Goal: Navigation & Orientation: Find specific page/section

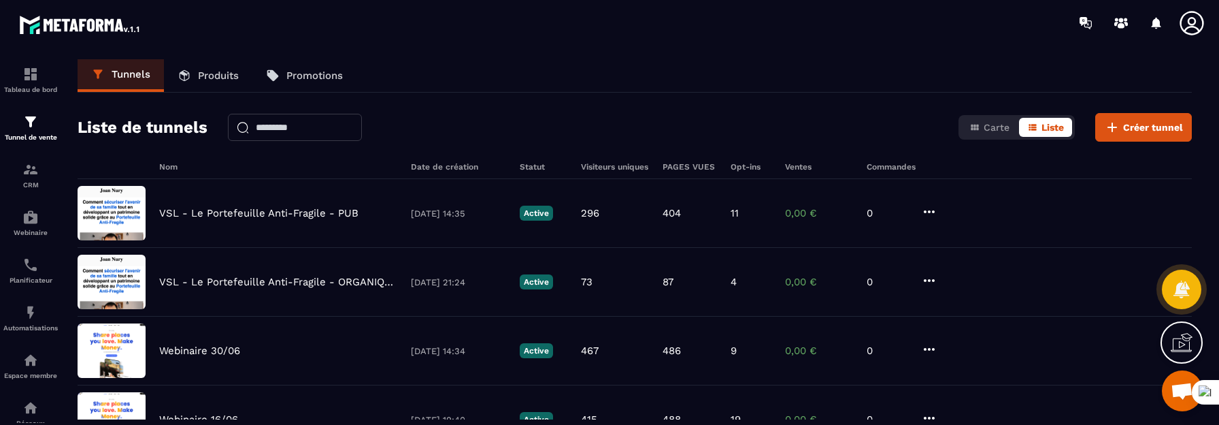
click at [1193, 20] on icon at bounding box center [1192, 23] width 27 height 27
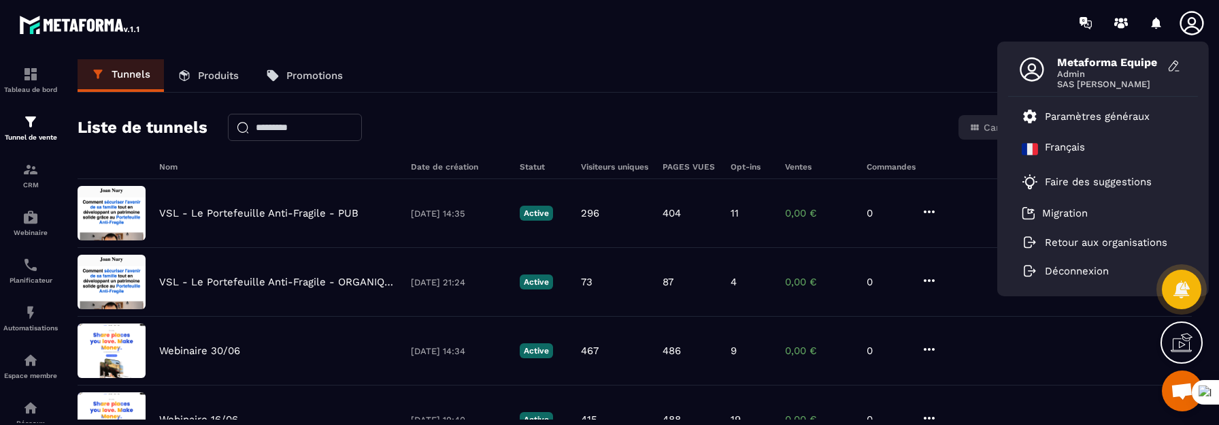
click at [668, 100] on div "Tunnels Produits Promotions Liste de tunnels Carte Liste Créer tunnel Nom Date …" at bounding box center [635, 239] width 1142 height 360
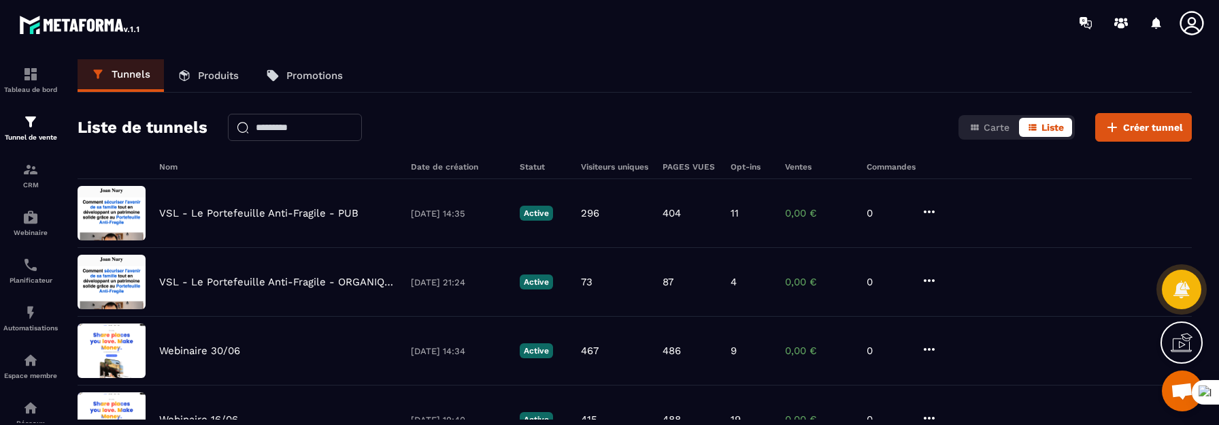
click at [1196, 22] on icon at bounding box center [1192, 23] width 24 height 24
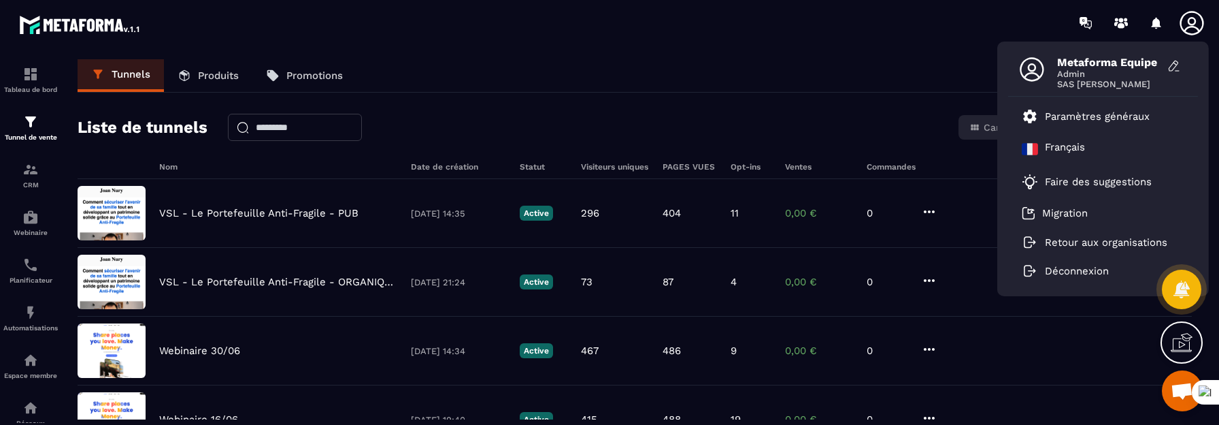
click at [504, 112] on div "Tunnels Produits Promotions Liste de tunnels Carte Liste Créer tunnel Nom Date …" at bounding box center [635, 239] width 1142 height 360
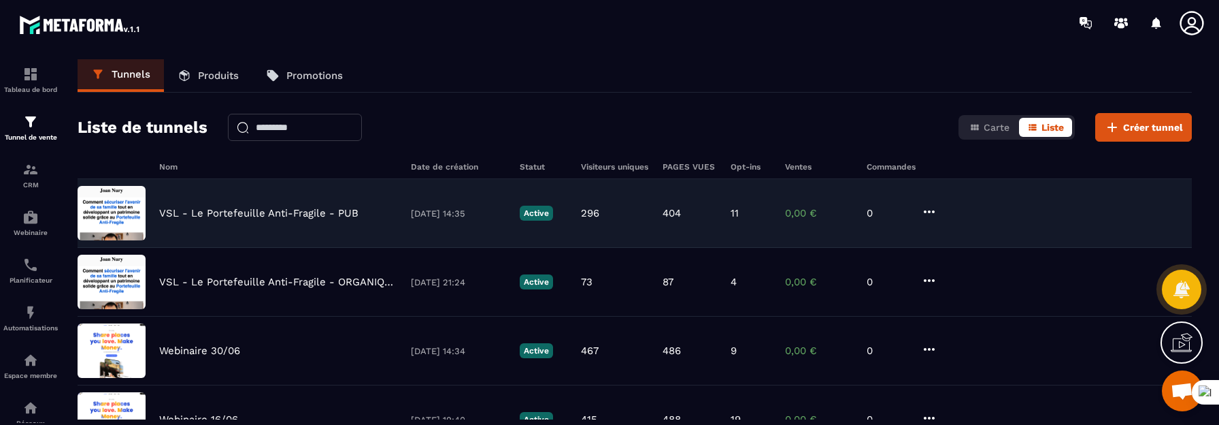
click at [301, 248] on div "VSL - Le Portefeuille Anti-Fragile - PUB [DATE] 14:35 Active 296 404 11 0,00 € 0" at bounding box center [635, 282] width 1115 height 69
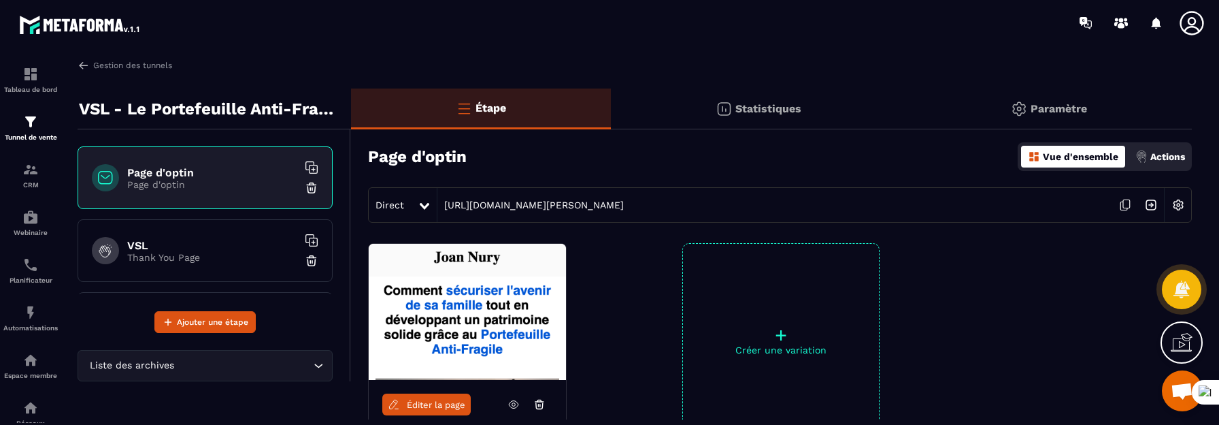
click at [219, 252] on p "Thank You Page" at bounding box center [212, 257] width 170 height 11
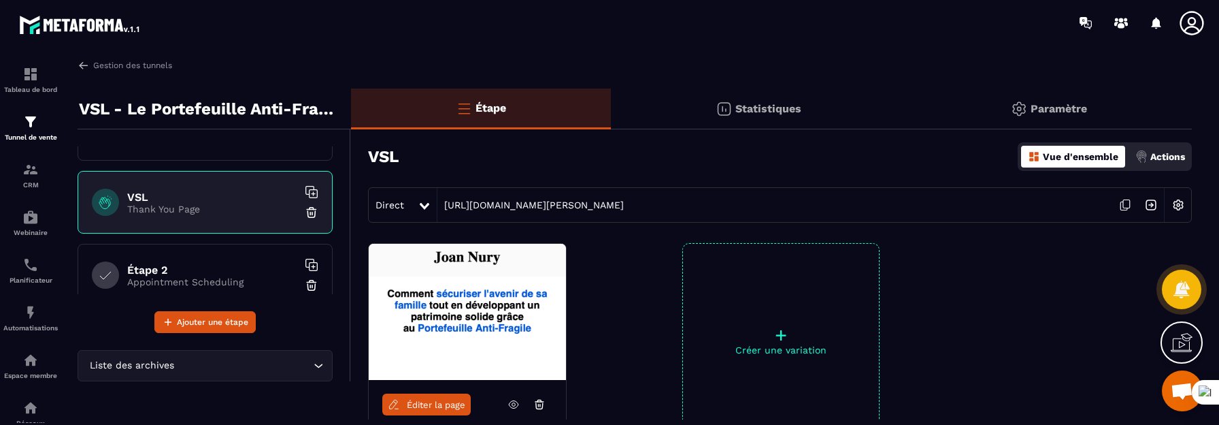
scroll to position [71, 0]
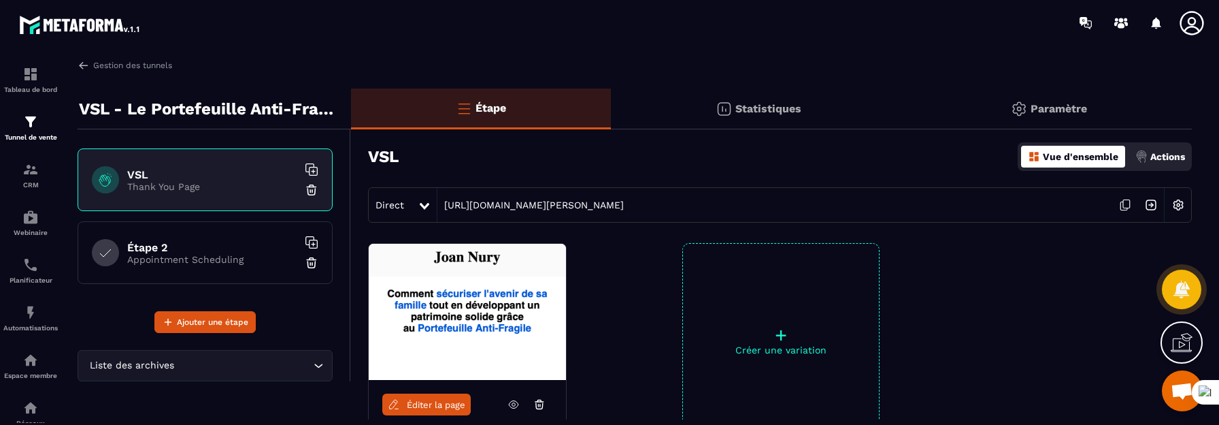
click at [210, 257] on p "Appointment Scheduling" at bounding box center [212, 259] width 170 height 11
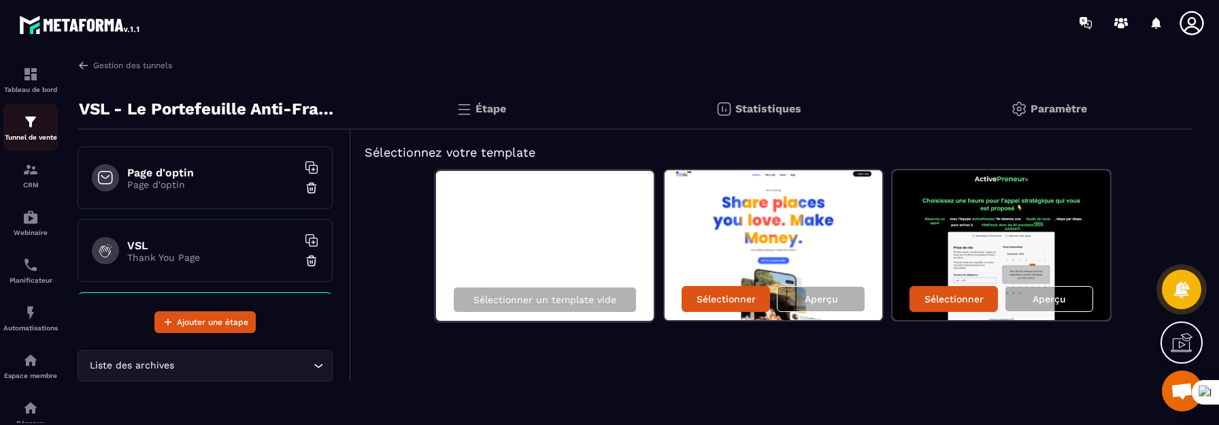
click at [32, 126] on img at bounding box center [30, 122] width 16 height 16
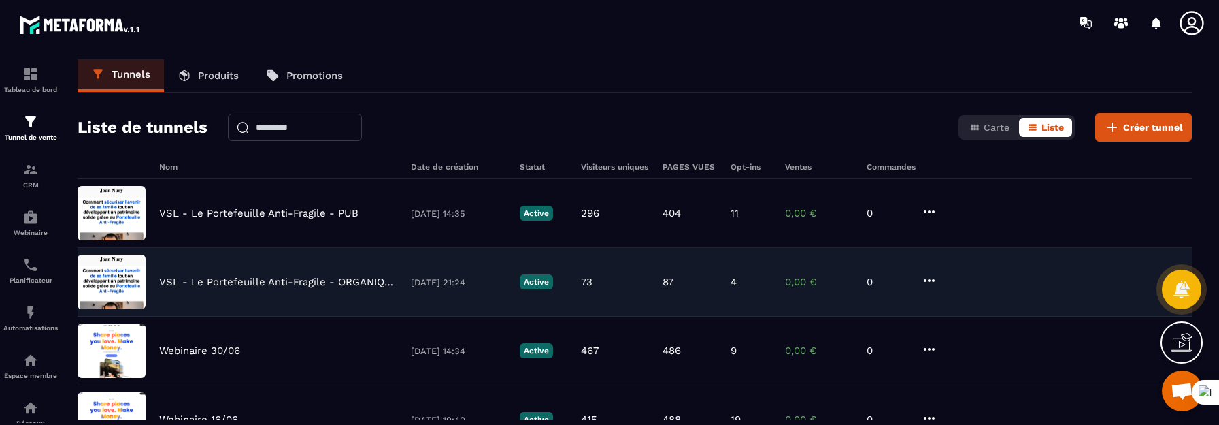
click at [302, 278] on p "VSL - Le Portefeuille Anti-Fragile - ORGANIQUE" at bounding box center [278, 282] width 238 height 12
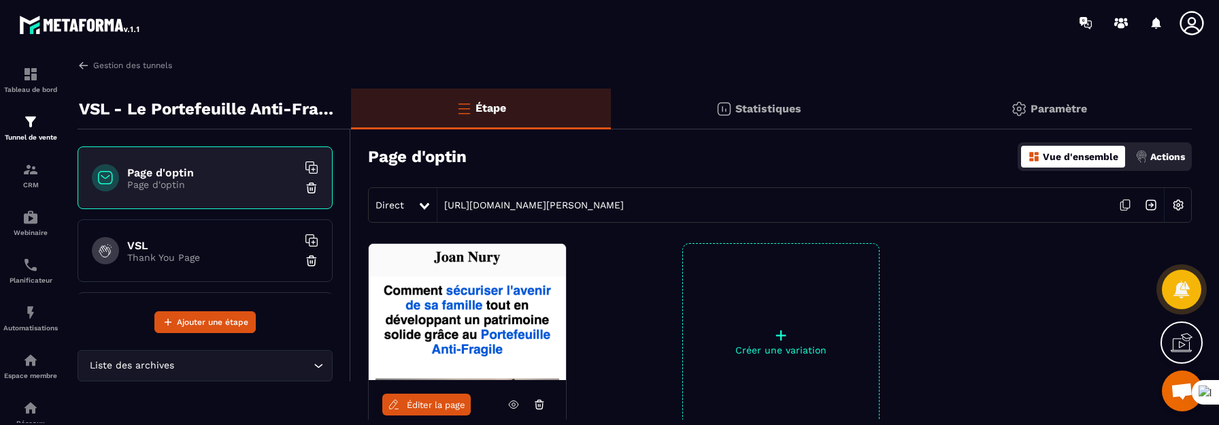
click at [212, 269] on div "VSL Thank You Page" at bounding box center [205, 250] width 255 height 63
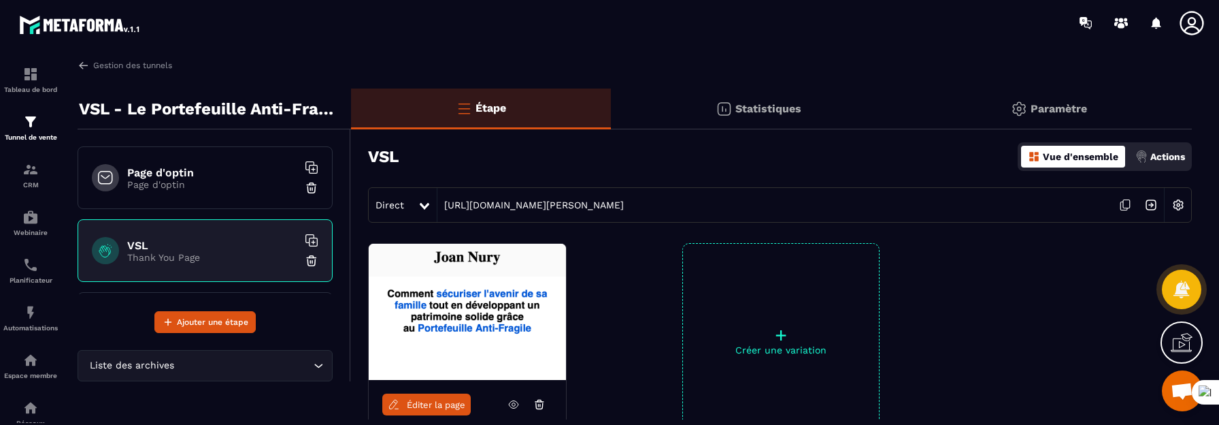
scroll to position [71, 0]
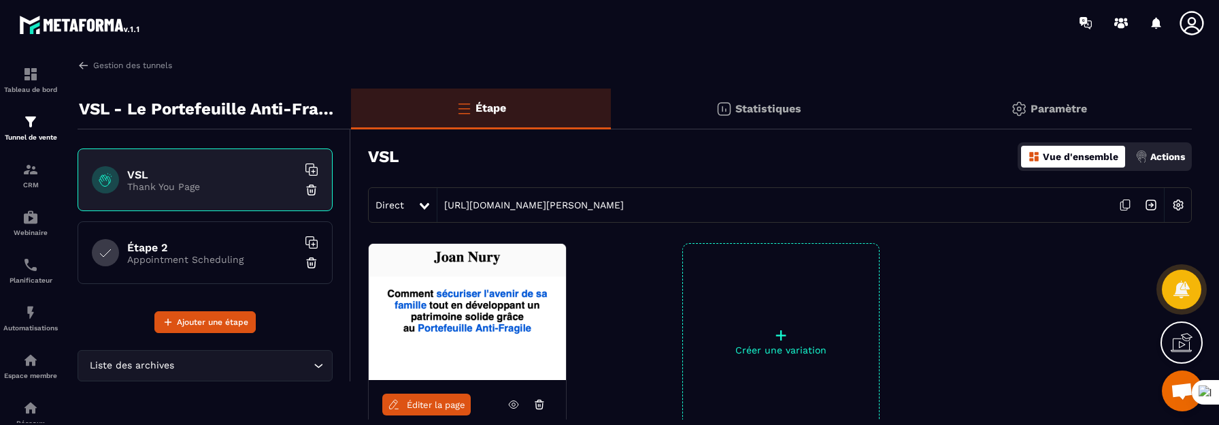
click at [202, 245] on h6 "Étape 2" at bounding box center [212, 247] width 170 height 13
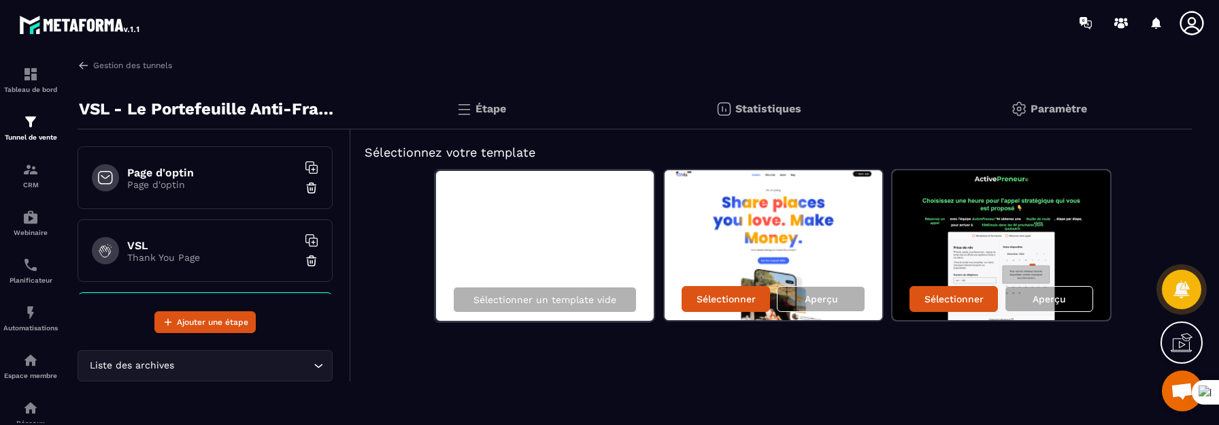
click at [207, 191] on div "Page d'optin Page d'optin" at bounding box center [205, 177] width 255 height 63
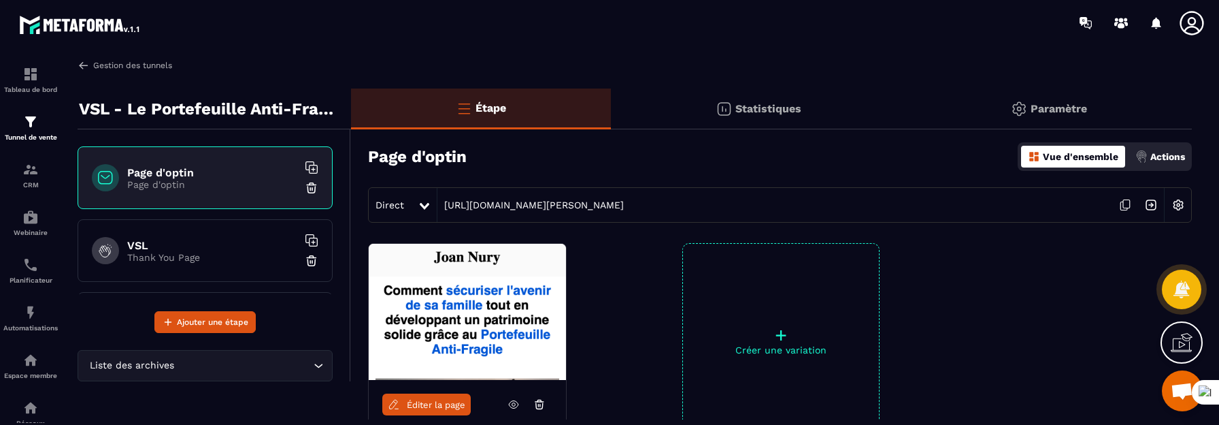
click at [128, 65] on link "Gestion des tunnels" at bounding box center [125, 65] width 95 height 12
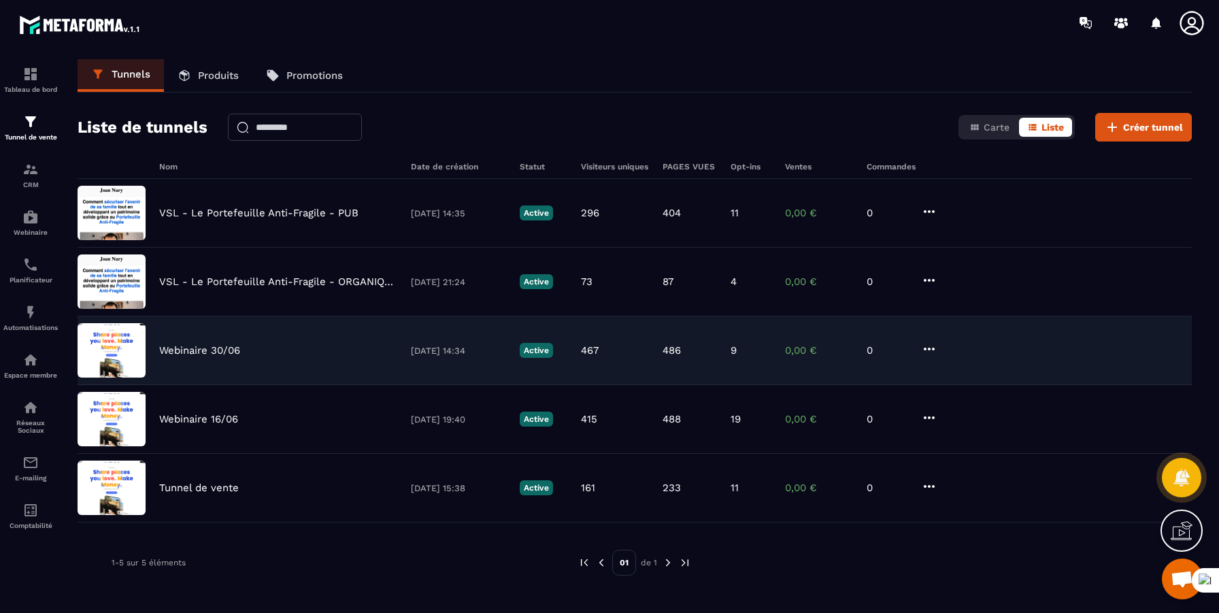
click at [350, 385] on div "Webinaire 30/06 [DATE] 14:34 Active 467 486 9 0,00 € 0" at bounding box center [635, 419] width 1115 height 69
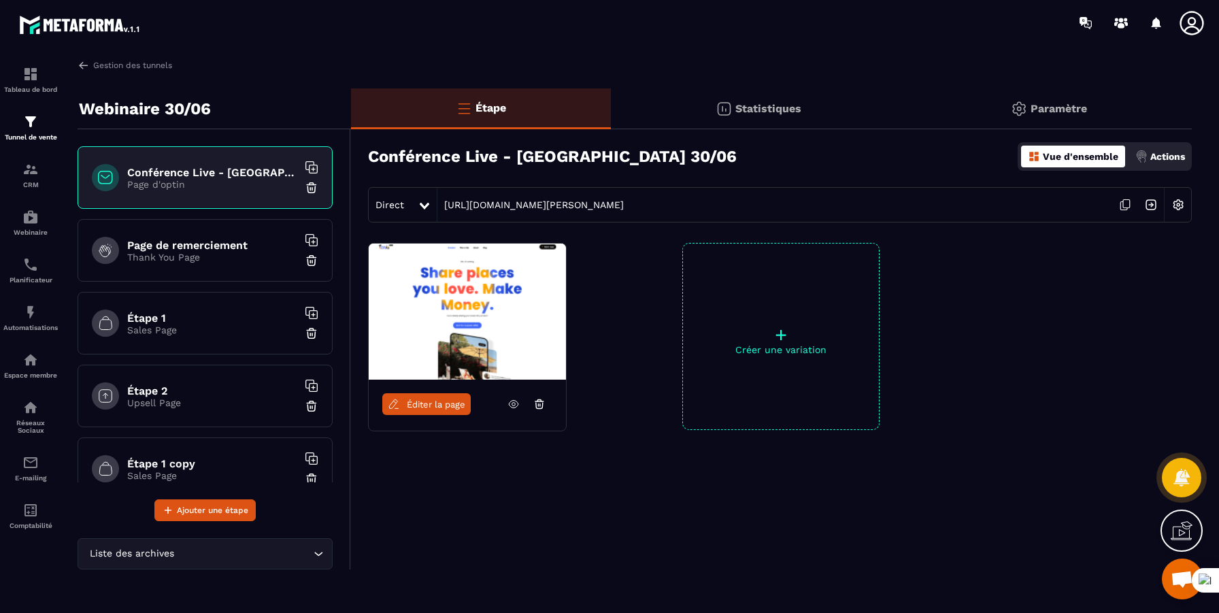
click at [255, 266] on div "Page de remerciement Thank You Page" at bounding box center [205, 250] width 255 height 63
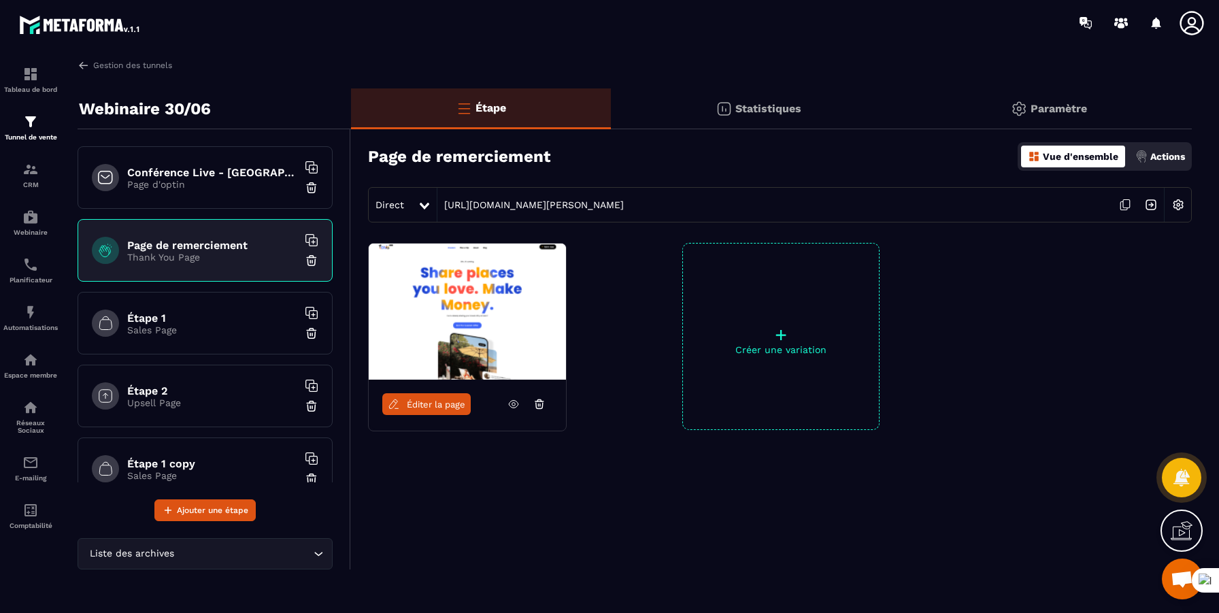
click at [223, 313] on h6 "Étape 1" at bounding box center [212, 318] width 170 height 13
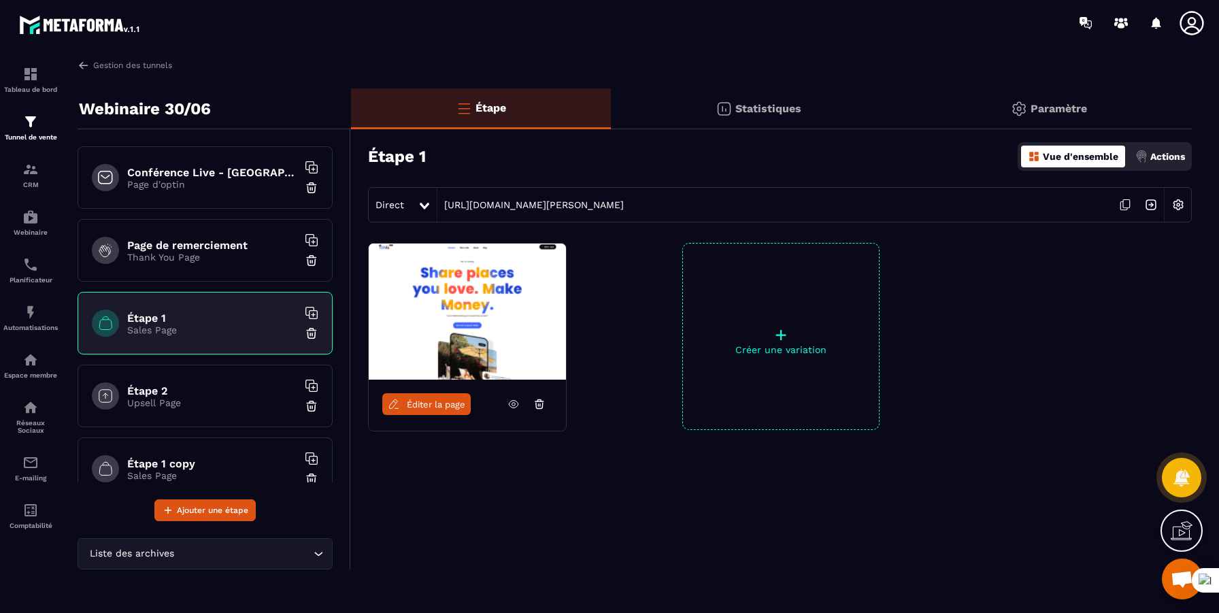
scroll to position [101, 0]
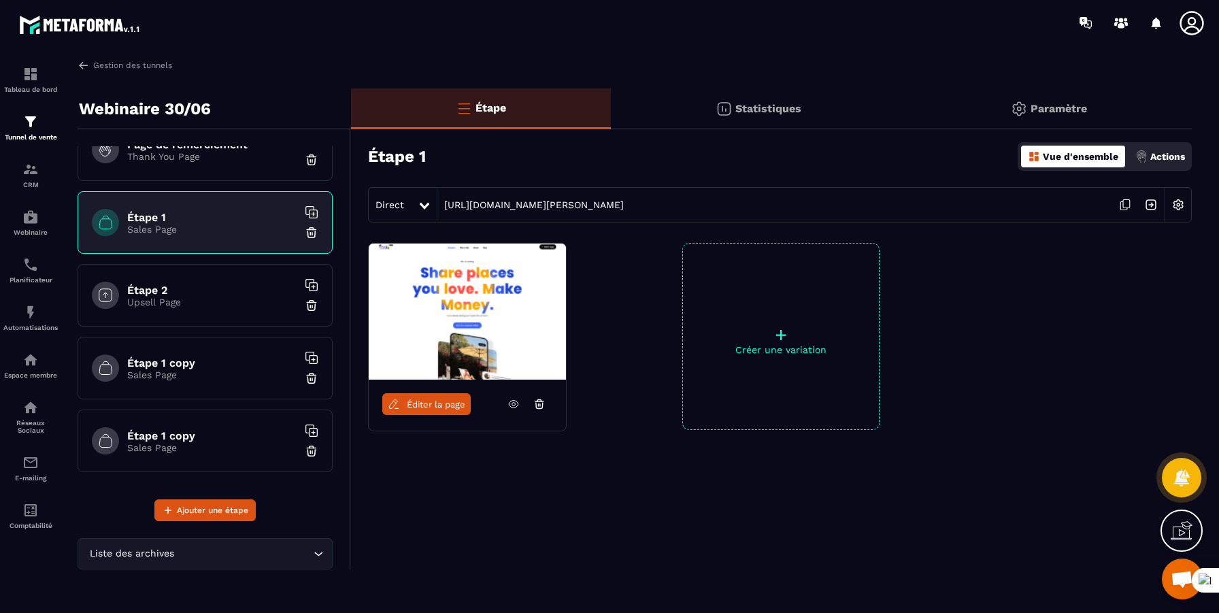
click at [208, 424] on p "Sales Page" at bounding box center [212, 447] width 170 height 11
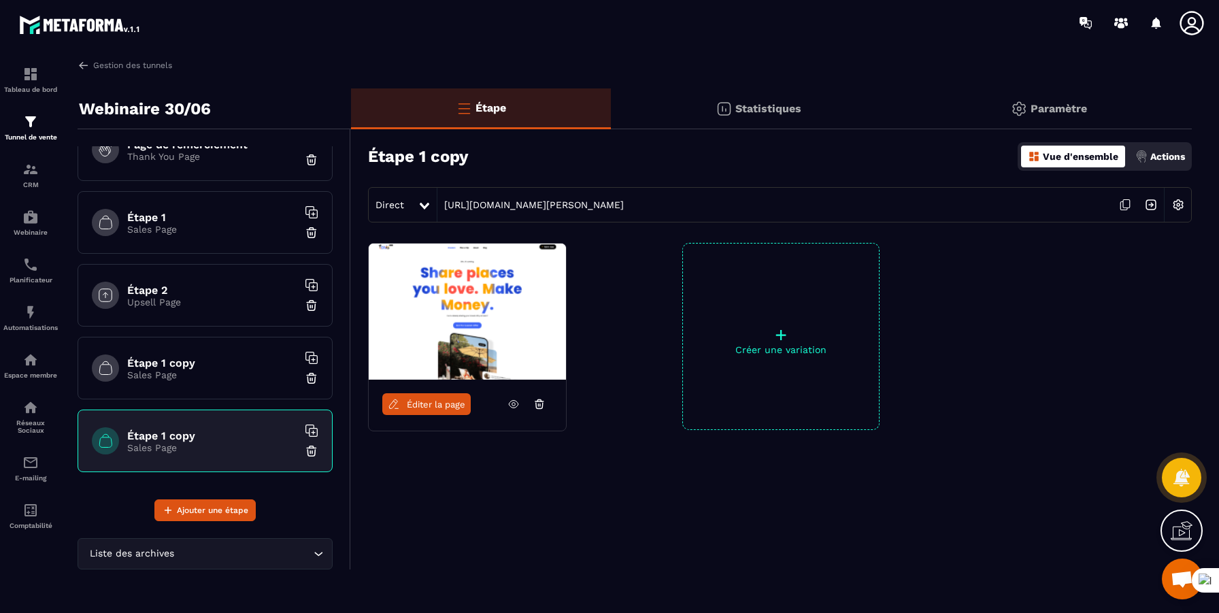
click at [216, 374] on p "Sales Page" at bounding box center [212, 375] width 170 height 11
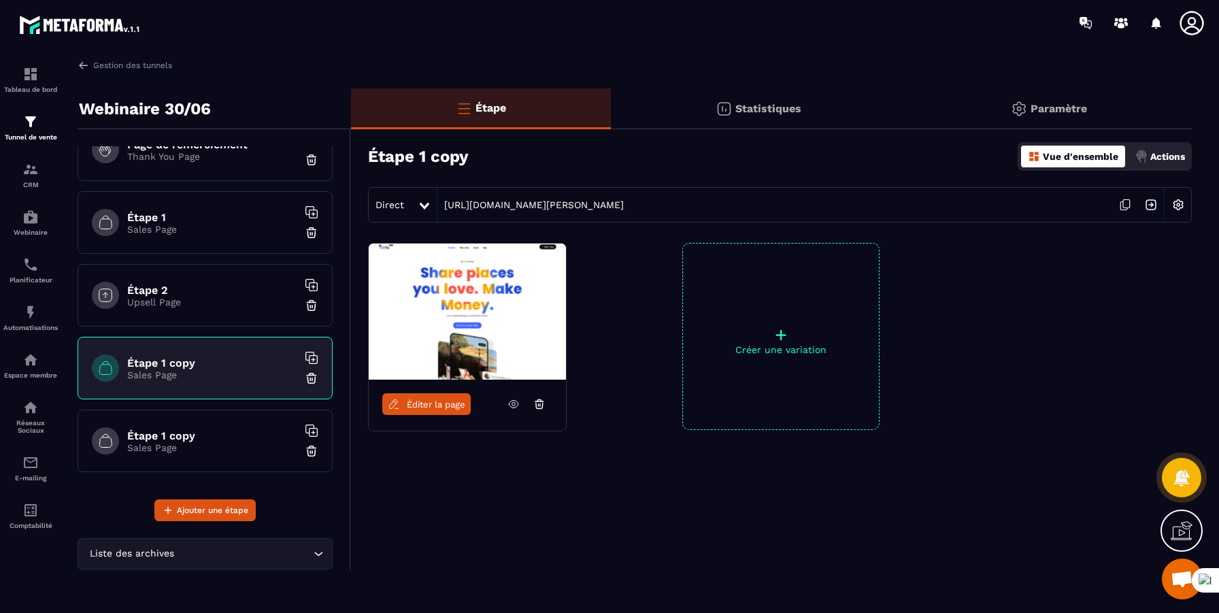
click at [221, 316] on div "Étape 2 Upsell Page" at bounding box center [205, 295] width 255 height 63
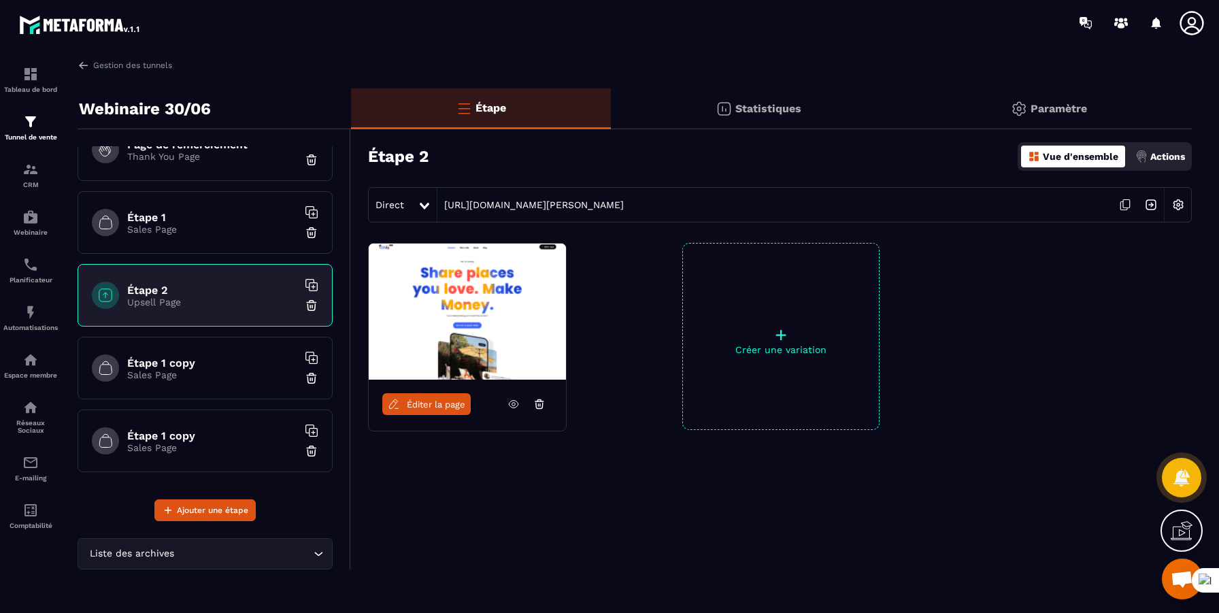
click at [233, 231] on p "Sales Page" at bounding box center [212, 229] width 170 height 11
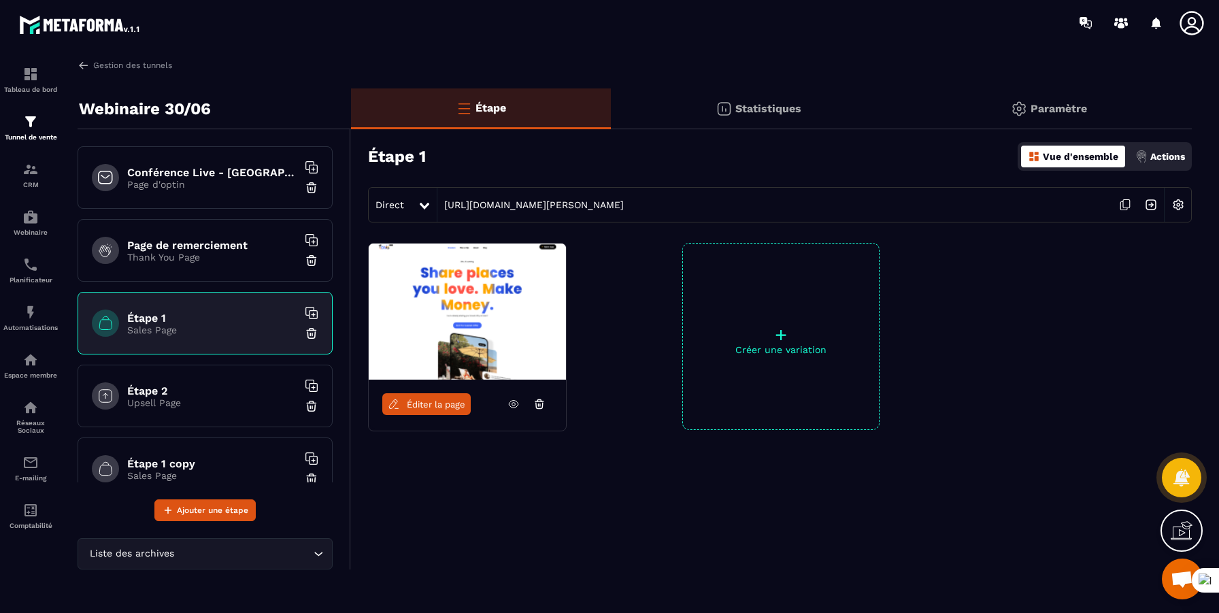
click at [227, 162] on div "Conférence Live - Lundi 30/06 Page d'optin" at bounding box center [205, 177] width 255 height 63
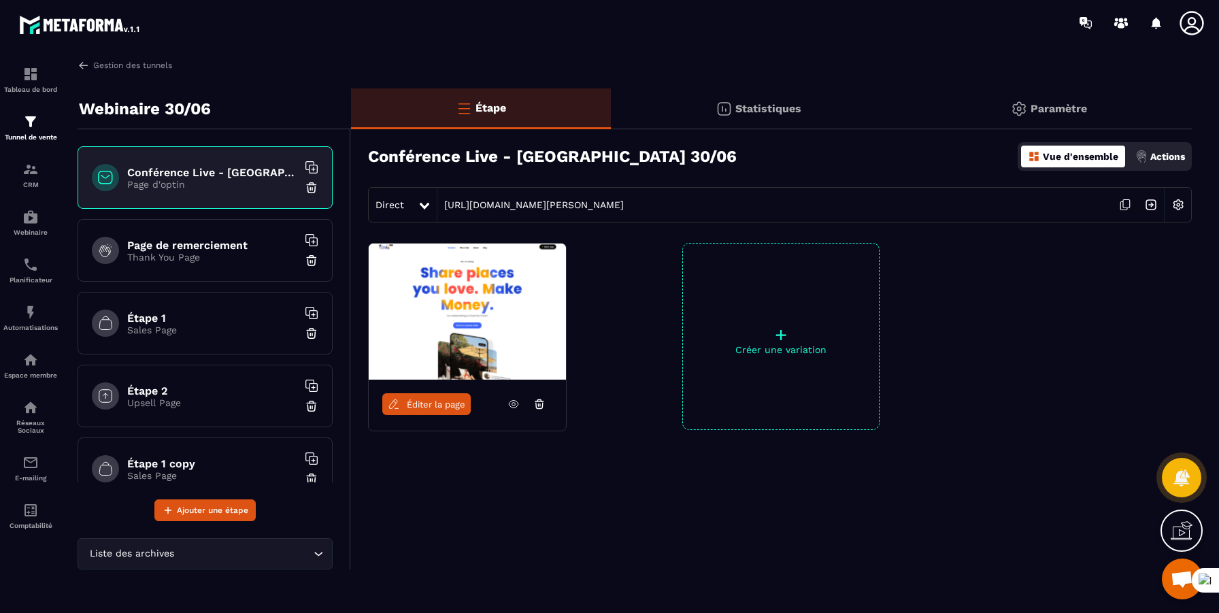
click at [206, 264] on div "Page de remerciement Thank You Page" at bounding box center [205, 250] width 255 height 63
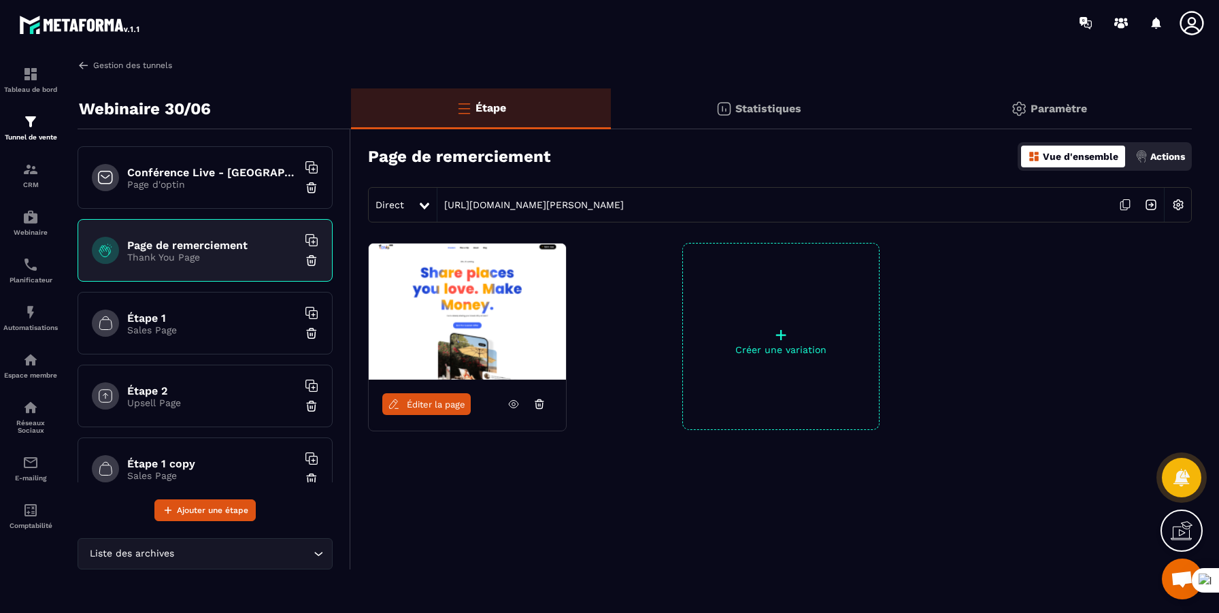
click at [163, 70] on link "Gestion des tunnels" at bounding box center [125, 65] width 95 height 12
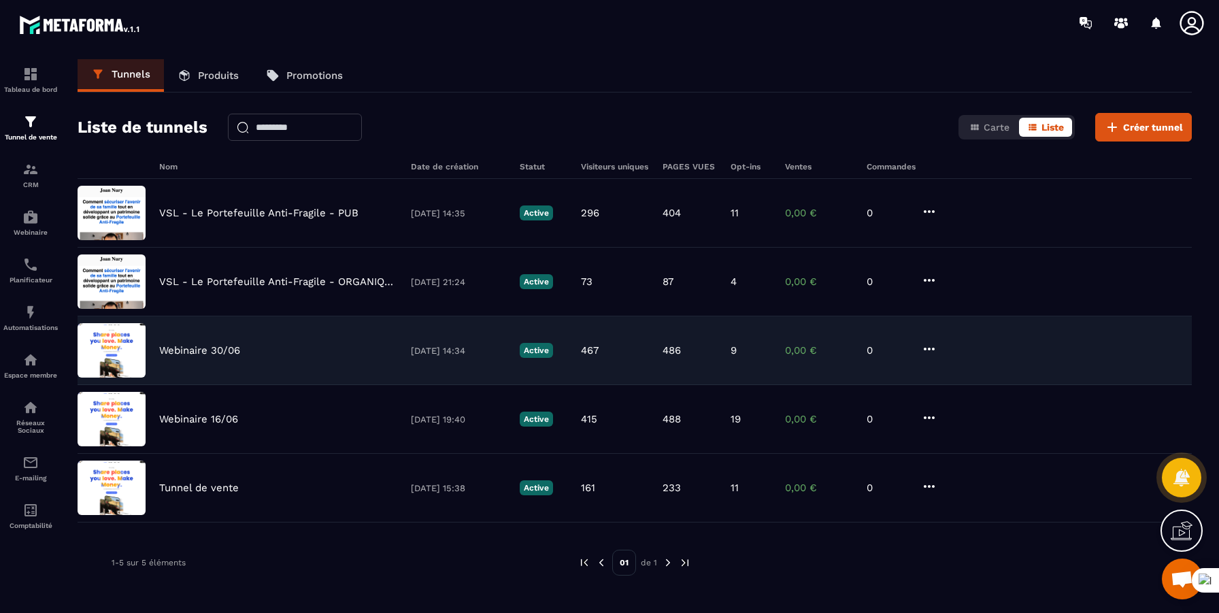
click at [251, 385] on div "Webinaire 30/06 [DATE] 14:34 Active 467 486 9 0,00 € 0" at bounding box center [635, 419] width 1115 height 69
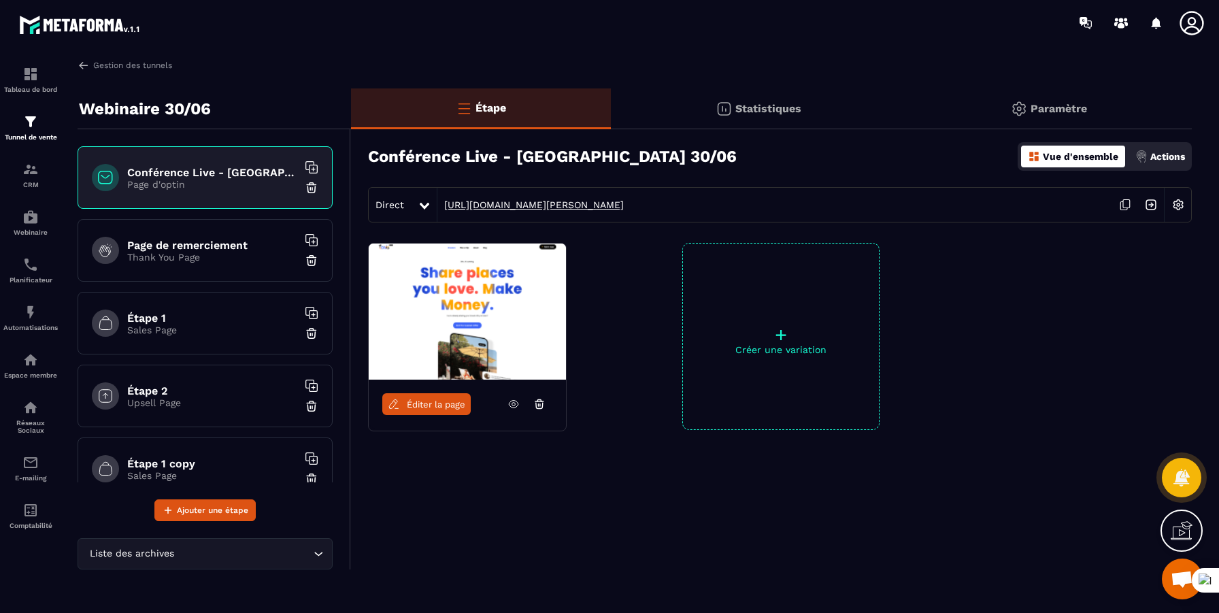
click at [591, 203] on link "[URL][DOMAIN_NAME][PERSON_NAME]" at bounding box center [531, 204] width 186 height 11
click at [140, 69] on link "Gestion des tunnels" at bounding box center [125, 65] width 95 height 12
